Goal: Navigation & Orientation: Go to known website

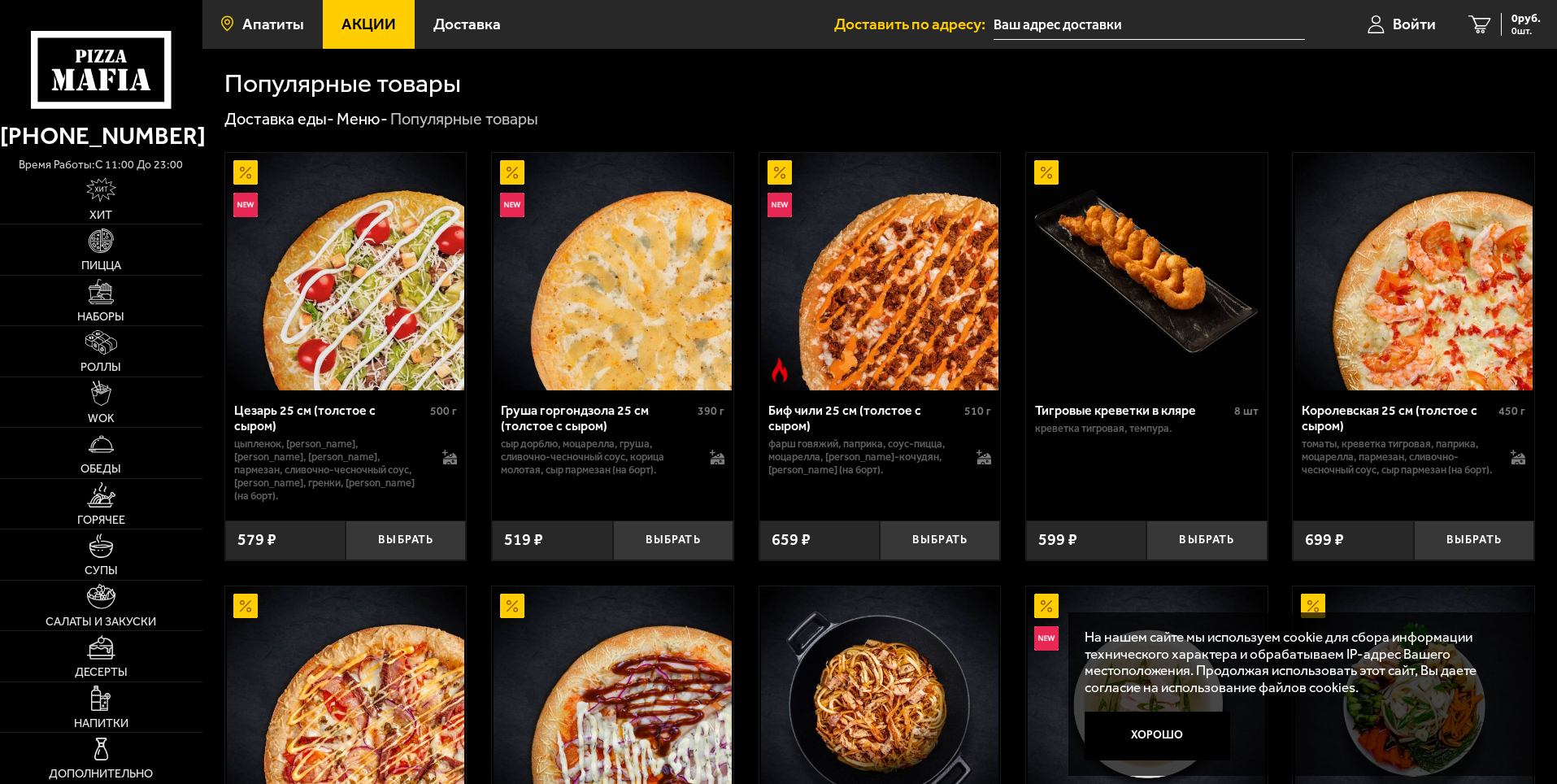
click at [299, 24] on span "Апатиты" at bounding box center [273, 24] width 62 height 15
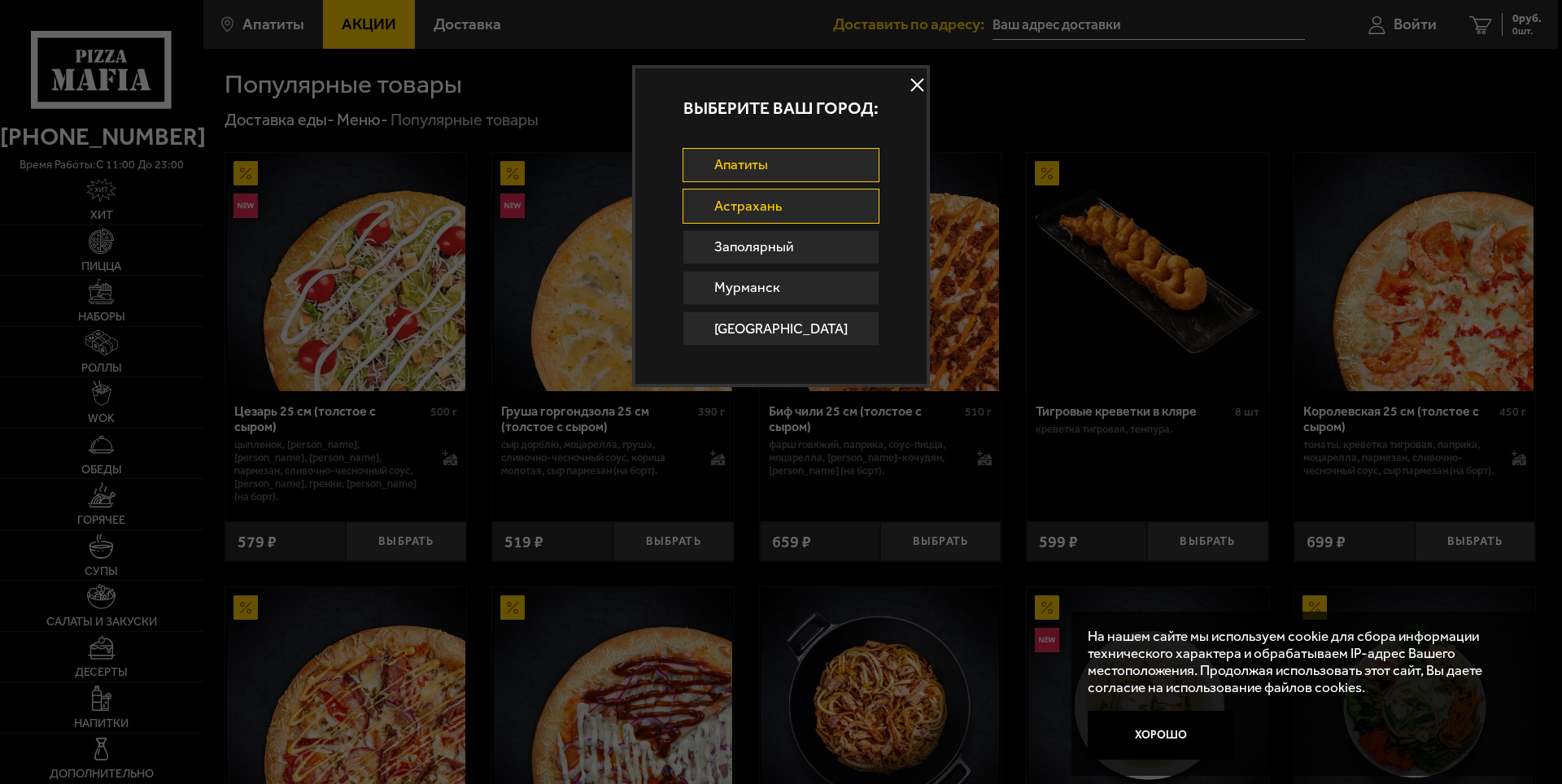
click at [781, 208] on link "Астрахань" at bounding box center [781, 206] width 197 height 34
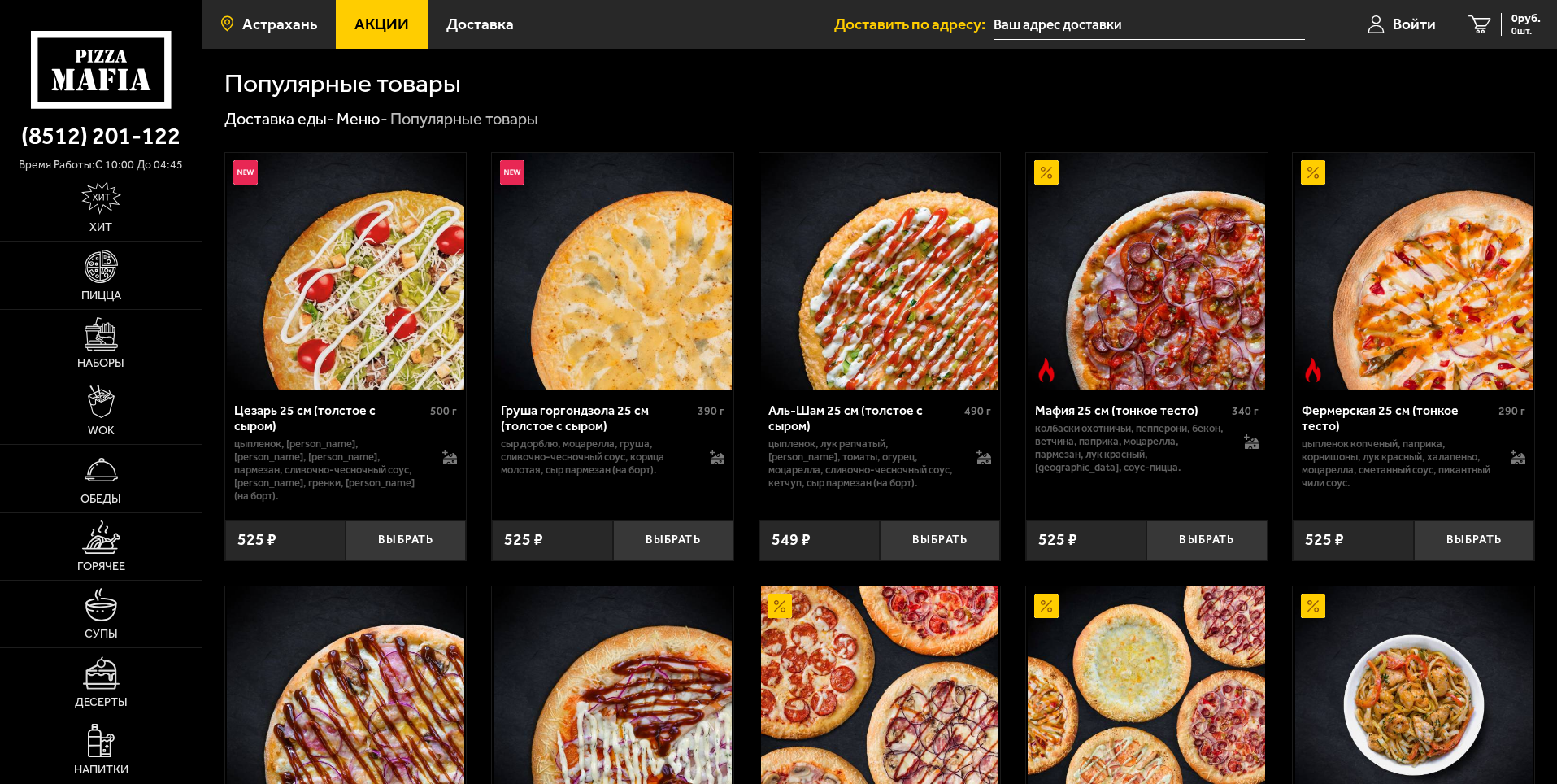
click at [299, 31] on span "Астрахань" at bounding box center [279, 24] width 75 height 15
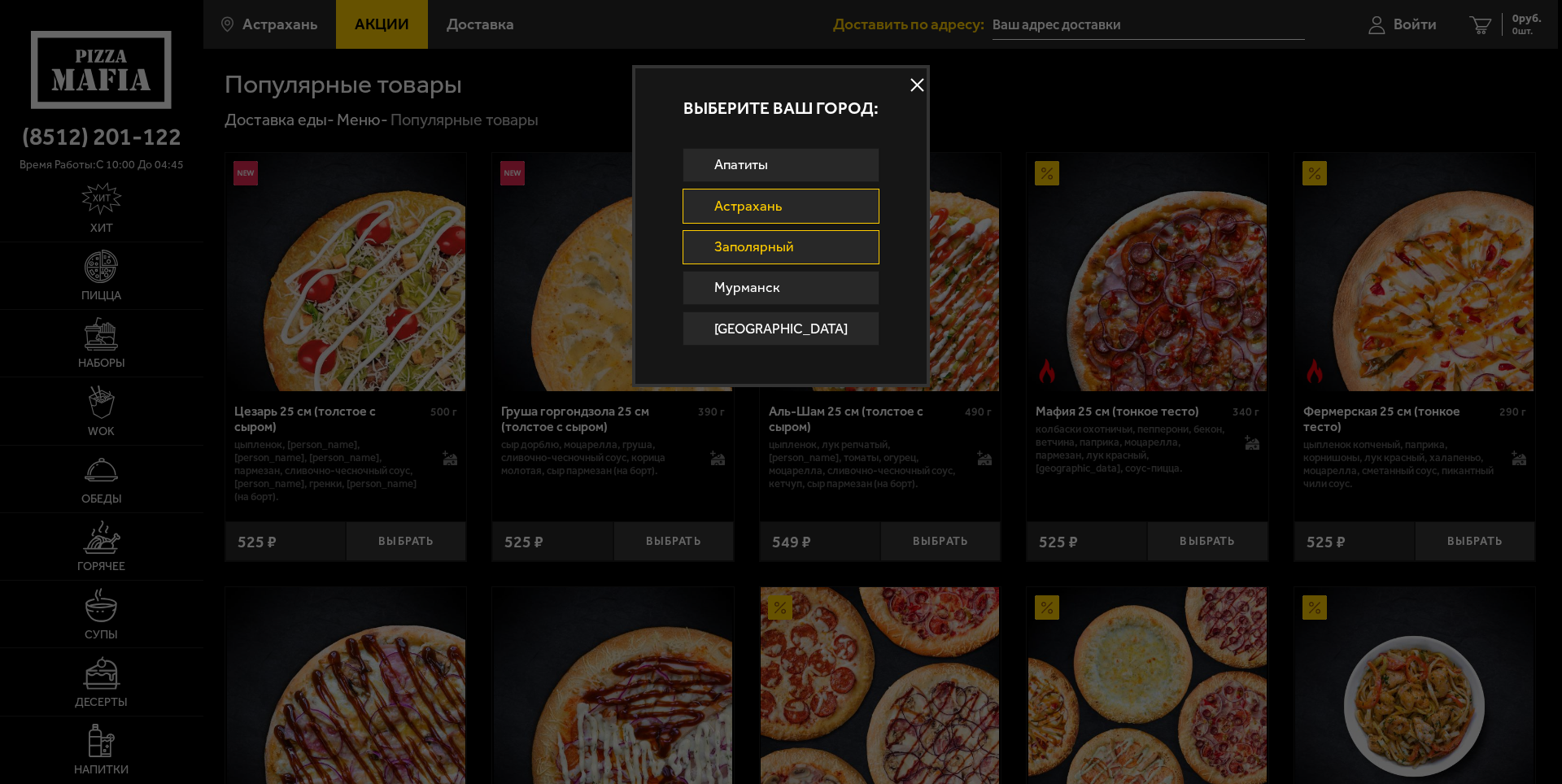
click at [722, 244] on link "Заполярный" at bounding box center [781, 247] width 197 height 34
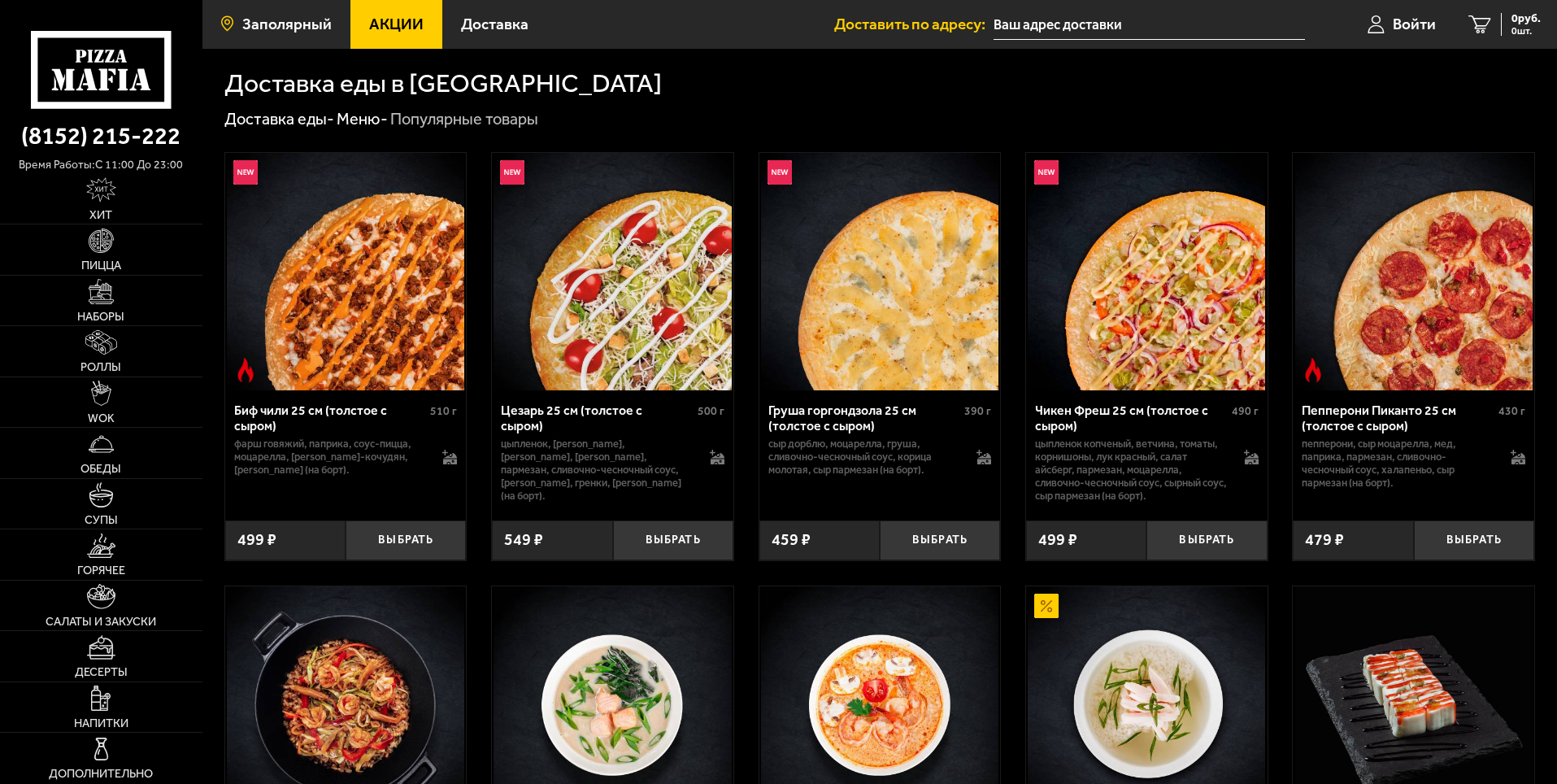
click at [320, 21] on span "Заполярный" at bounding box center [287, 24] width 89 height 15
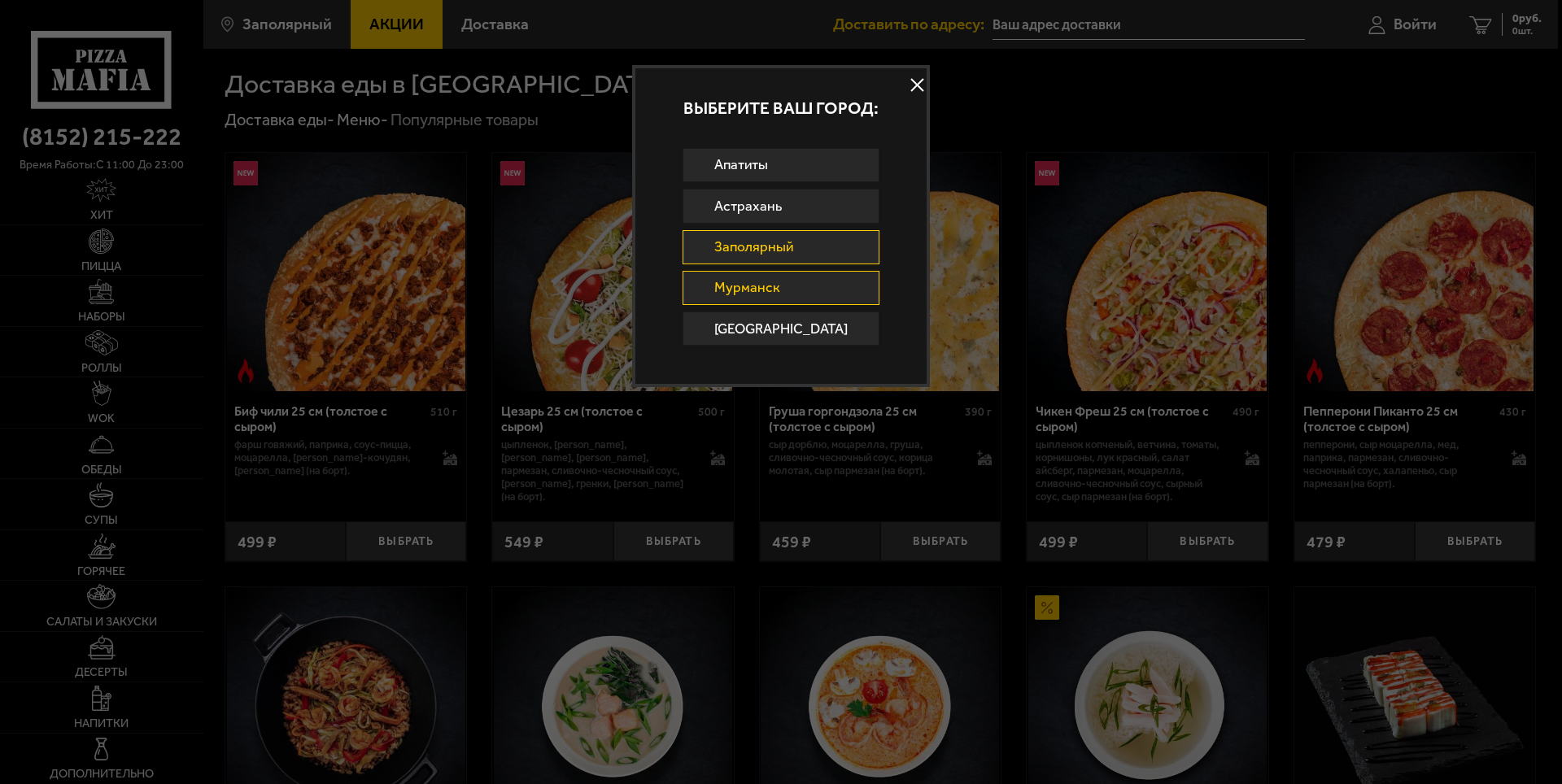
click at [713, 279] on link "Мурманск" at bounding box center [781, 288] width 197 height 34
